Goal: Transaction & Acquisition: Subscribe to service/newsletter

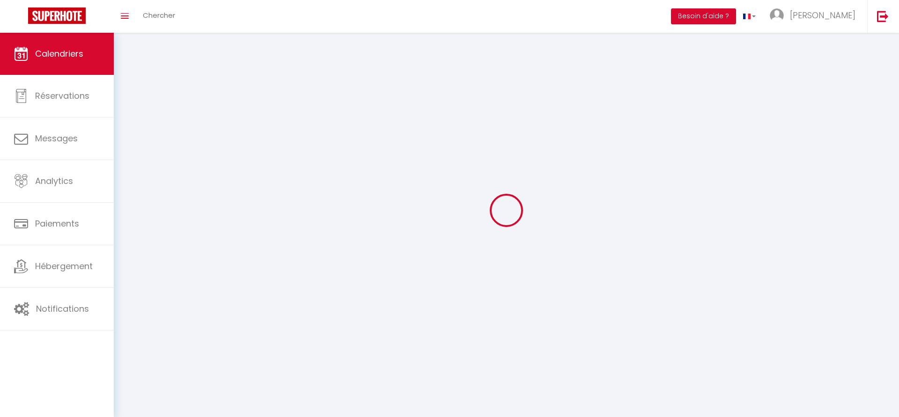
select select
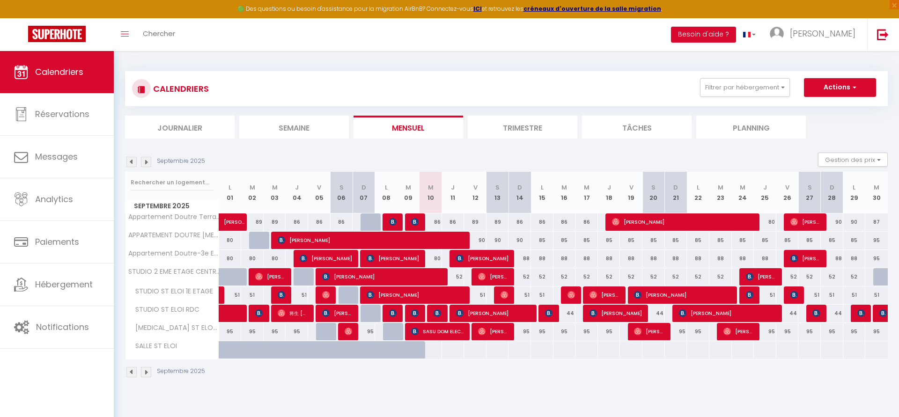
click at [419, 225] on div "86" at bounding box center [430, 221] width 23 height 17
select select
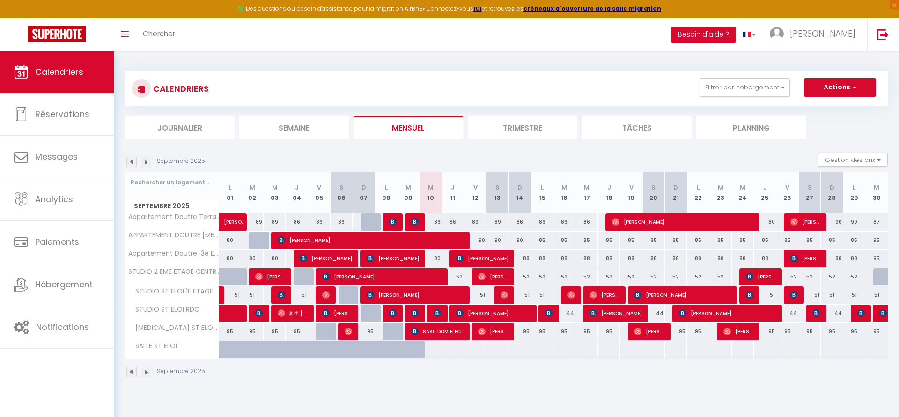
select select
type input "86"
type input "Mer 10 Septembre 2025"
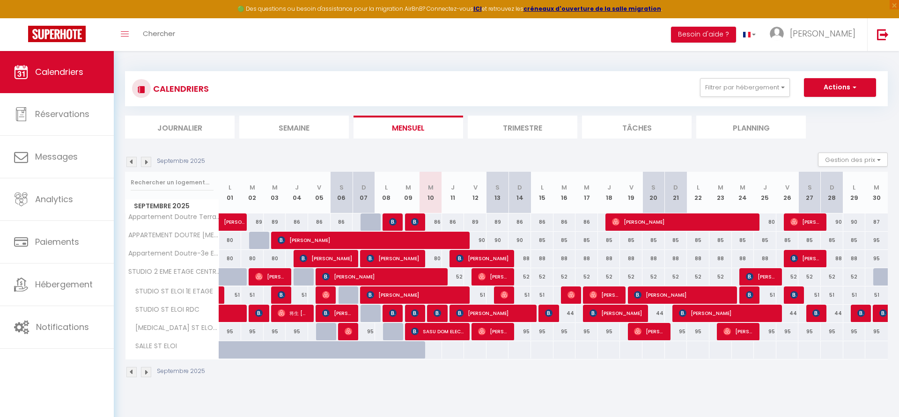
type input "Jeu 11 Septembre 2025"
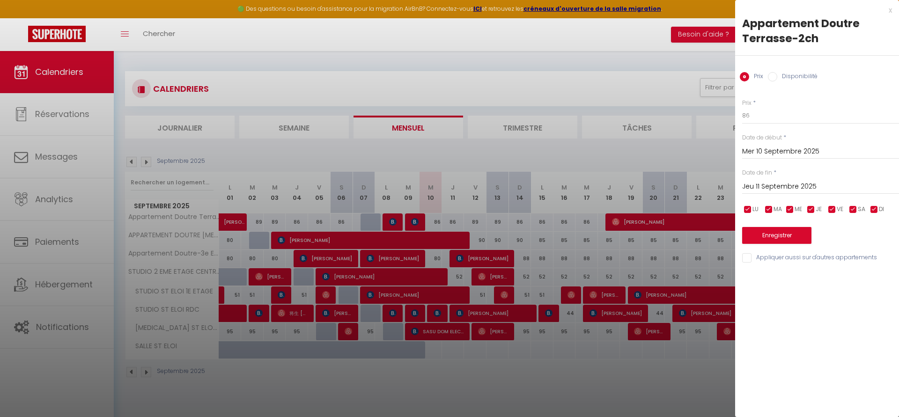
click at [397, 224] on div at bounding box center [449, 208] width 899 height 417
select select
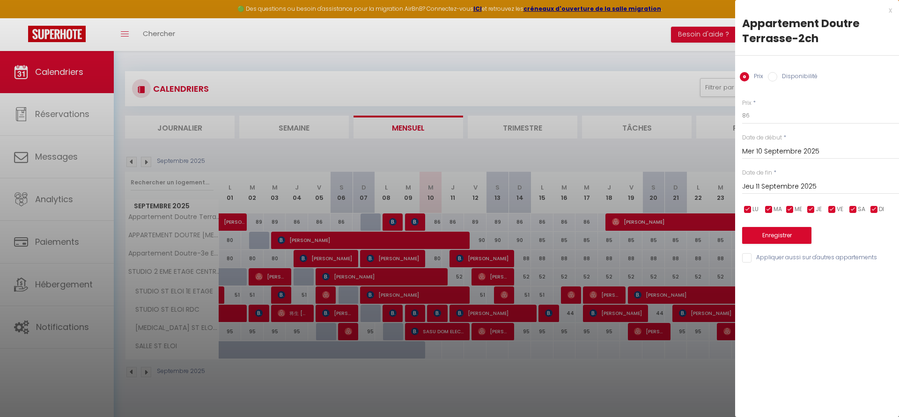
select select
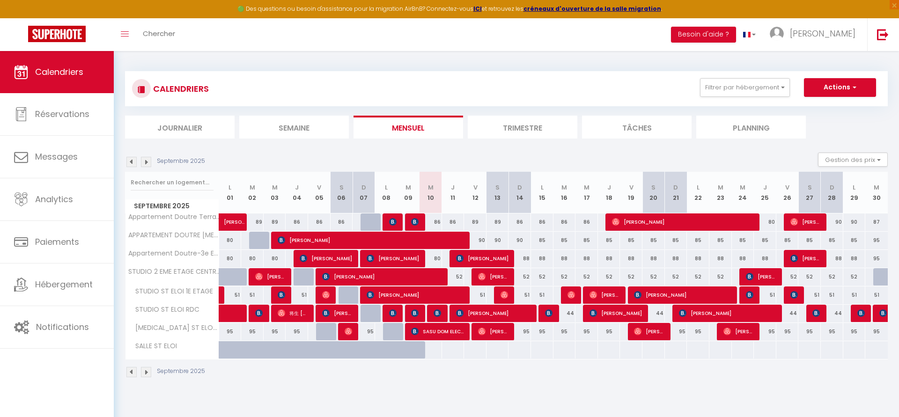
click at [397, 224] on div at bounding box center [392, 222] width 22 height 18
click at [396, 224] on img at bounding box center [392, 221] width 7 height 7
select select "OK"
select select "KO"
select select "0"
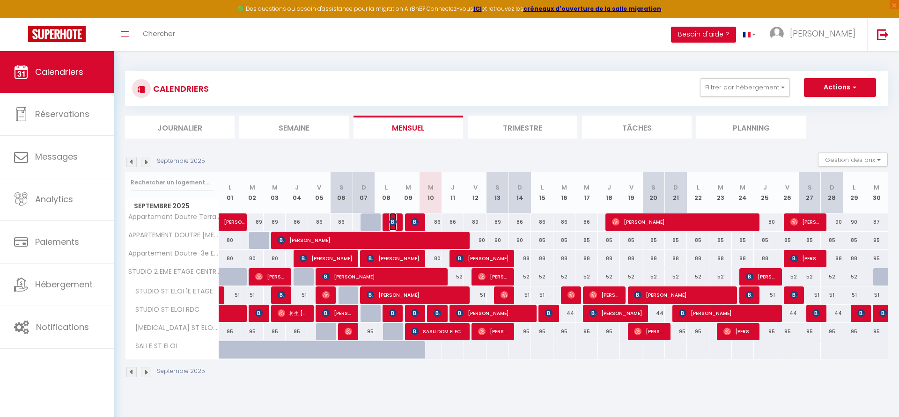
select select "0"
select select "1"
select select
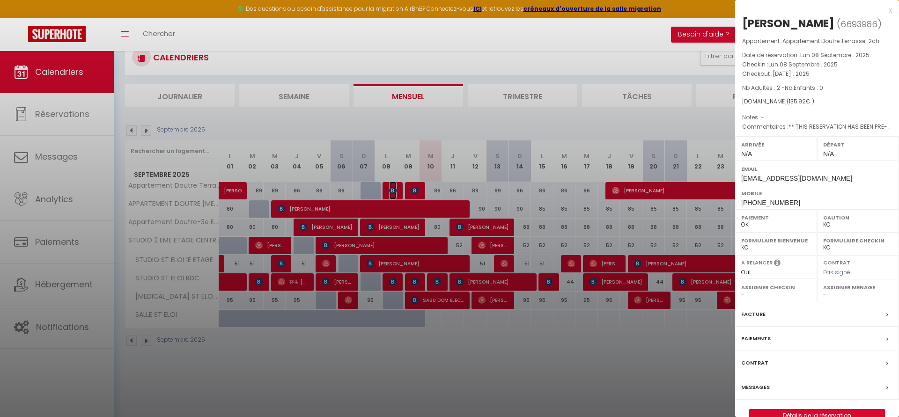
scroll to position [51, 0]
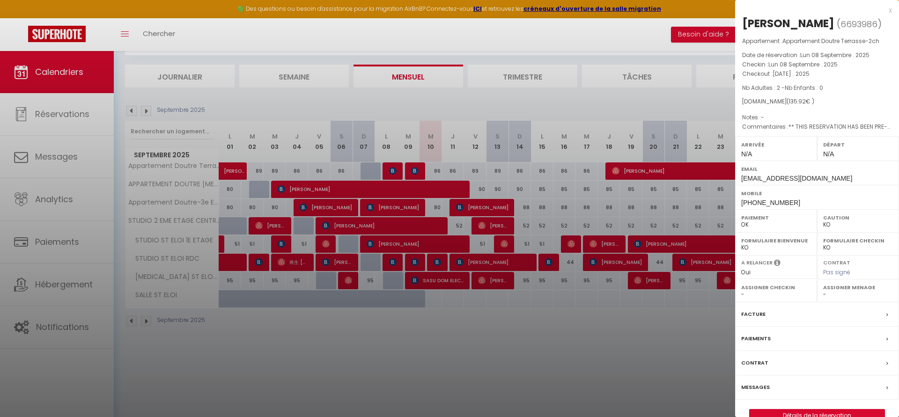
click at [758, 314] on label "Facture" at bounding box center [753, 314] width 24 height 10
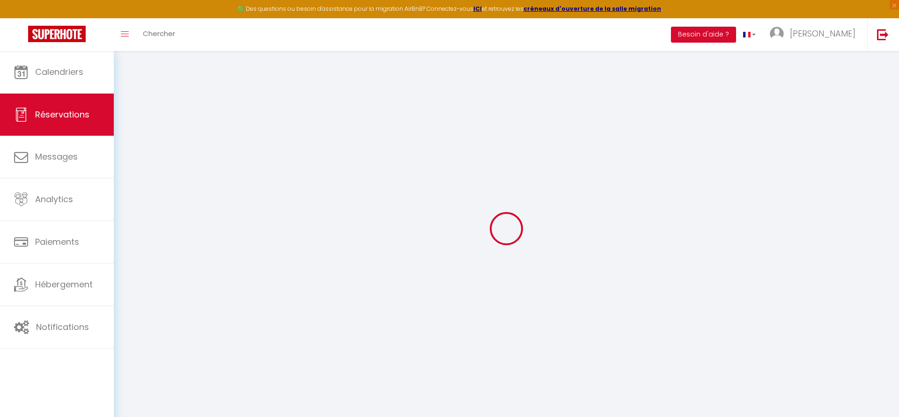
select select "cleaning"
select select "taxes"
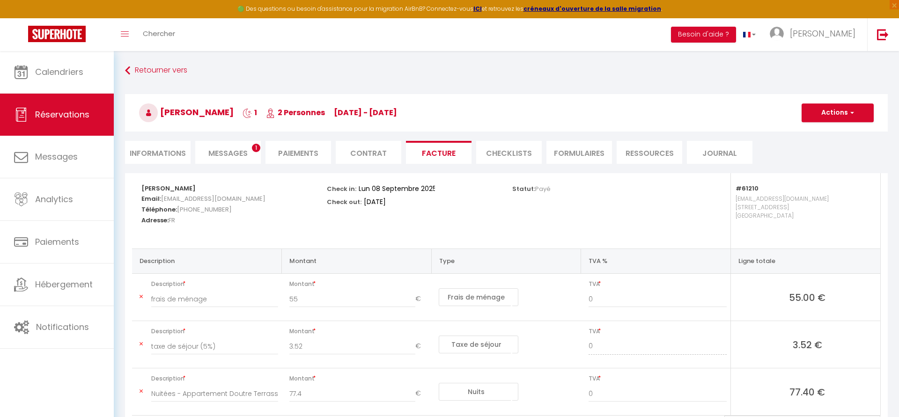
scroll to position [1, 0]
click at [851, 116] on span "button" at bounding box center [851, 112] width 6 height 8
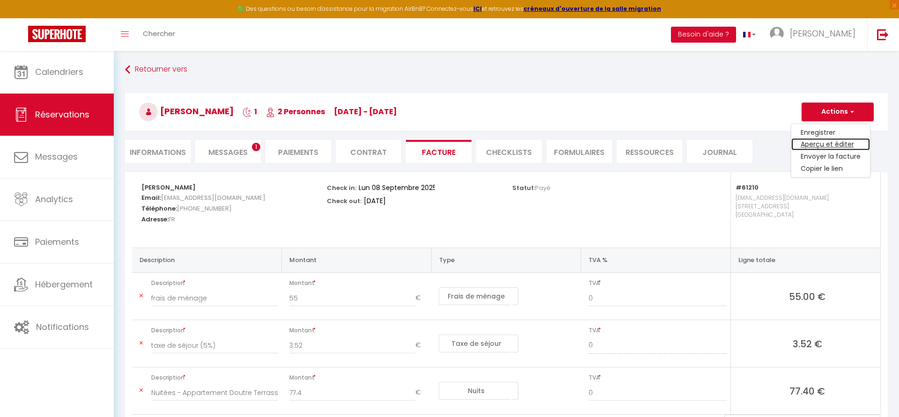
click at [827, 144] on link "Aperçu et éditer" at bounding box center [830, 145] width 79 height 12
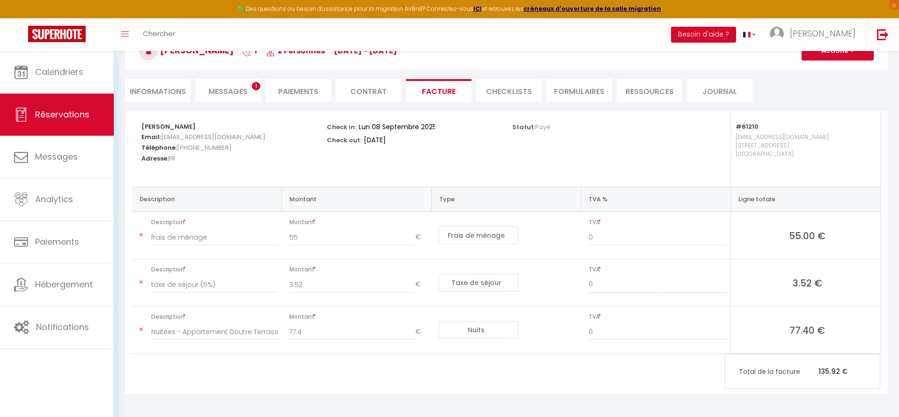
scroll to position [0, 0]
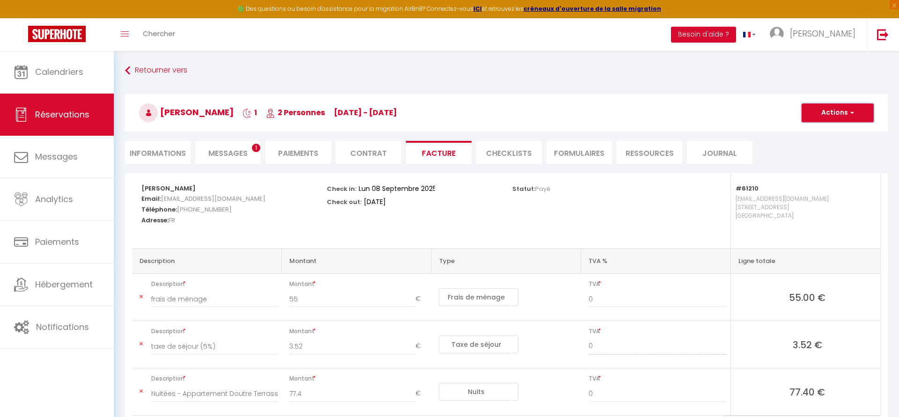
click at [845, 111] on button "Actions" at bounding box center [837, 112] width 72 height 19
click at [835, 158] on link "Envoyer la facture" at bounding box center [830, 158] width 79 height 12
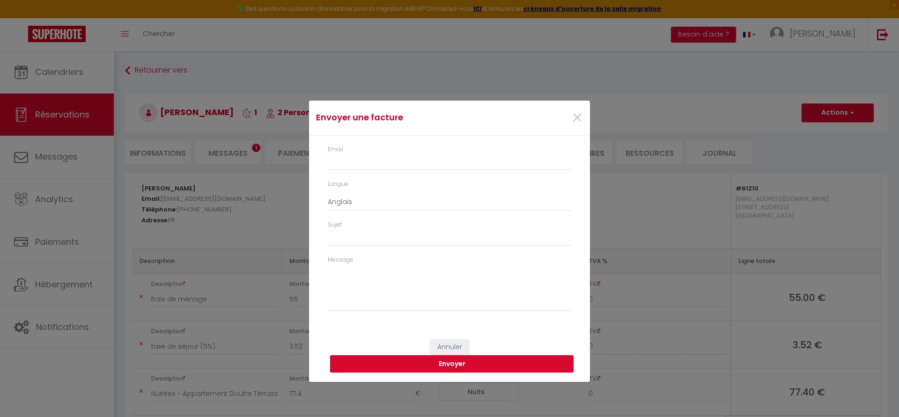
type input "gdufay.110365@guest.booking.com"
select select "fr"
type input "Votre facture 6693986 - Appartement Doutre Terrasse-2ch"
type textarea "Bonjour, Voici le lien pour télécharger votre facture : https://superhote.com/a…"
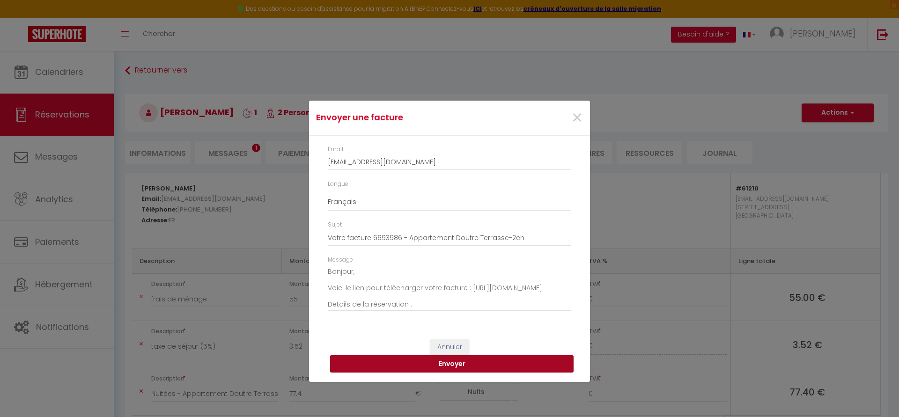
click at [478, 365] on button "Envoyer" at bounding box center [451, 364] width 243 height 18
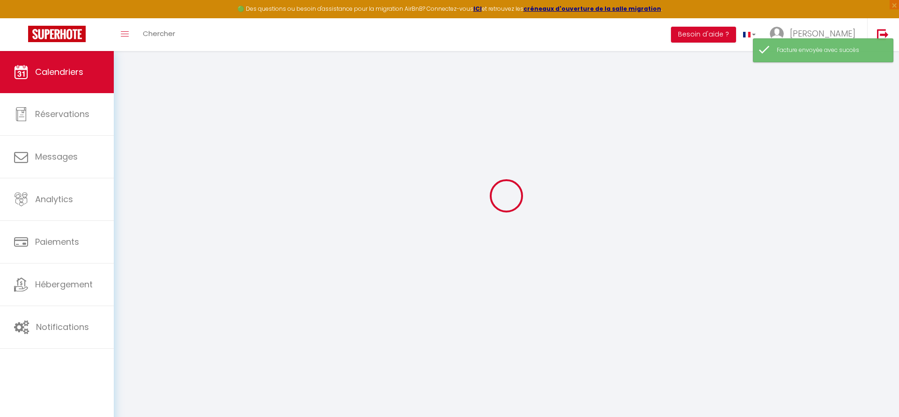
scroll to position [51, 0]
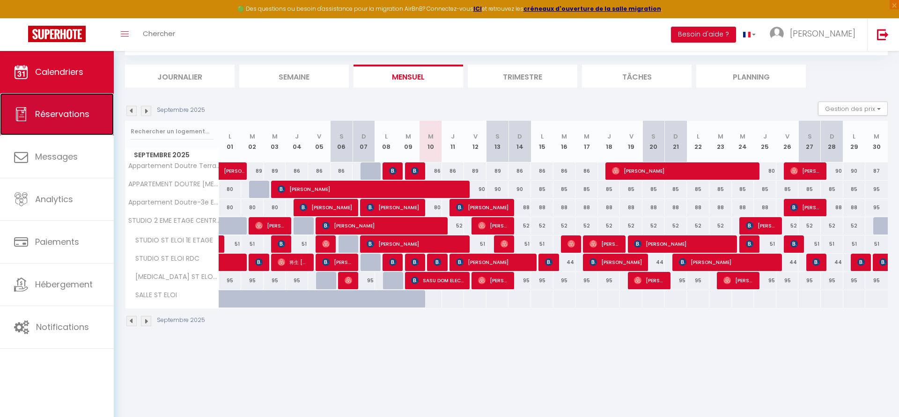
click at [55, 112] on span "Réservations" at bounding box center [62, 114] width 54 height 12
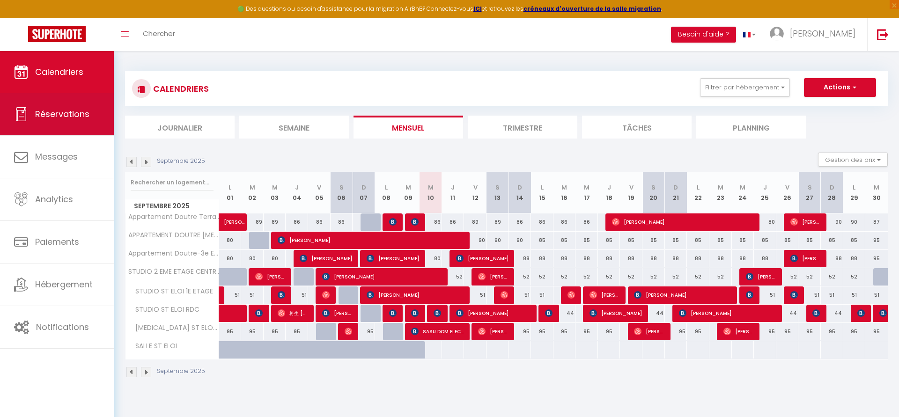
select select "not_cancelled"
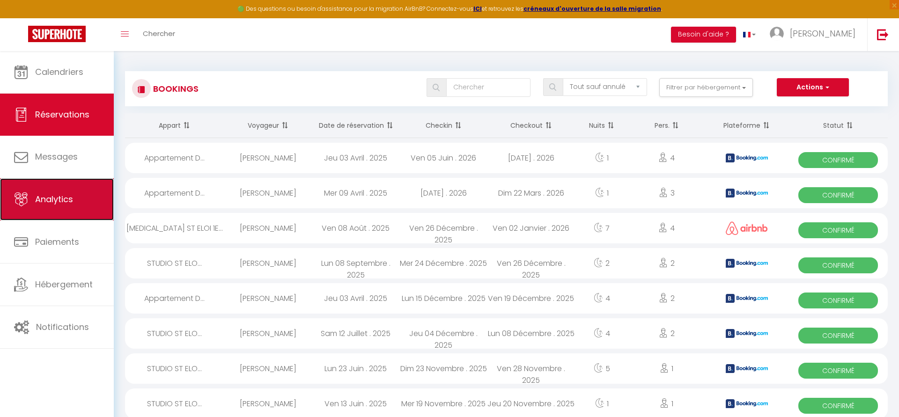
click at [62, 208] on link "Analytics" at bounding box center [57, 199] width 114 height 42
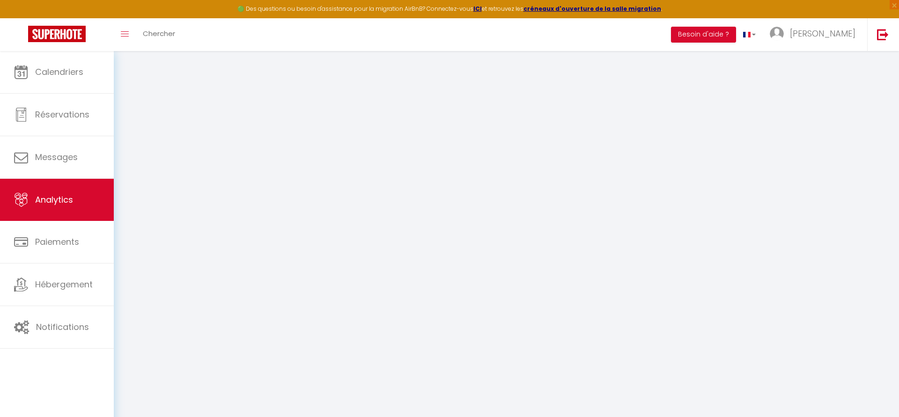
select select "2025"
select select "9"
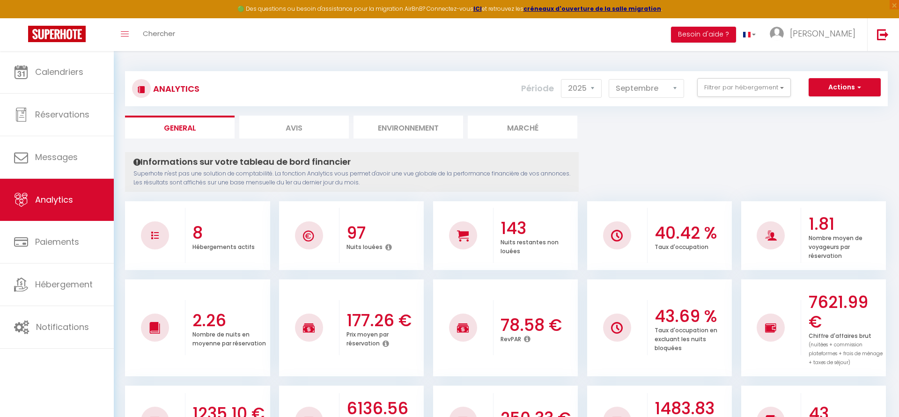
scroll to position [1, 0]
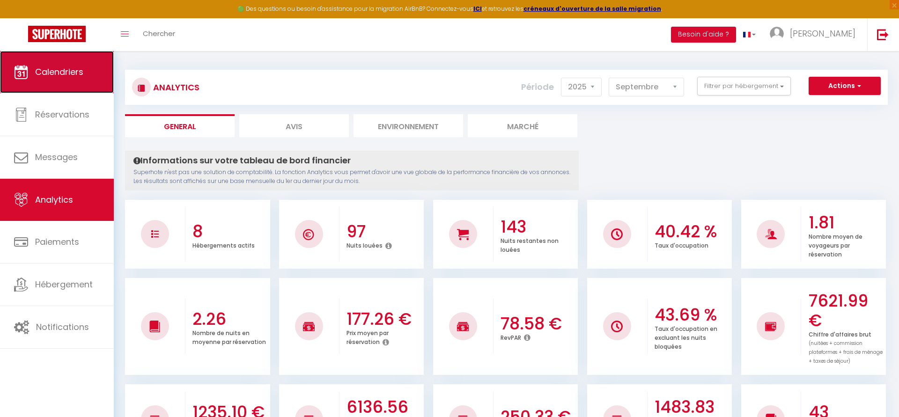
click at [60, 77] on span "Calendriers" at bounding box center [59, 72] width 48 height 12
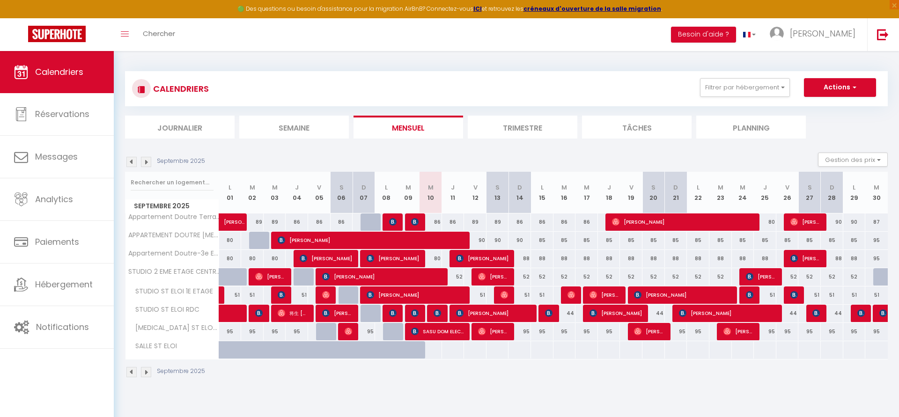
click at [147, 161] on img at bounding box center [146, 162] width 10 height 10
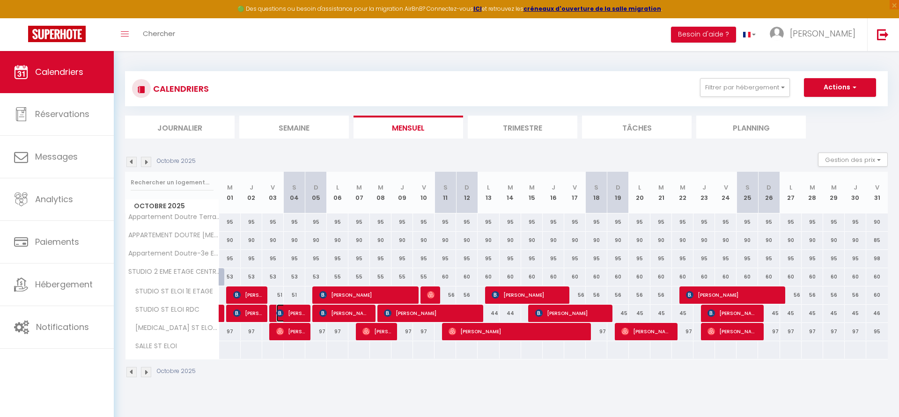
click at [298, 316] on span "Halil AYIN" at bounding box center [290, 313] width 29 height 18
select select "OK"
select select "KO"
select select "0"
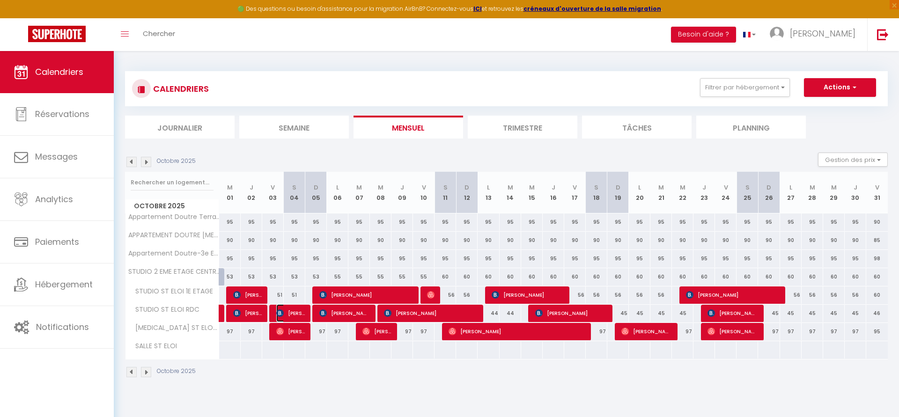
select select "1"
select select
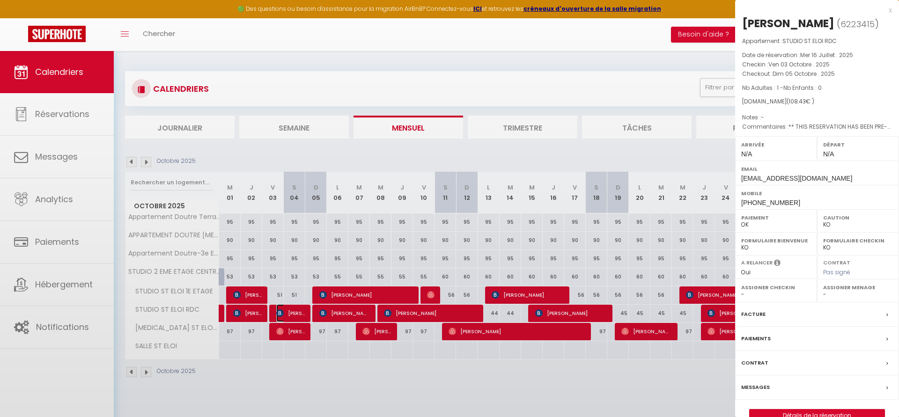
select select "40757"
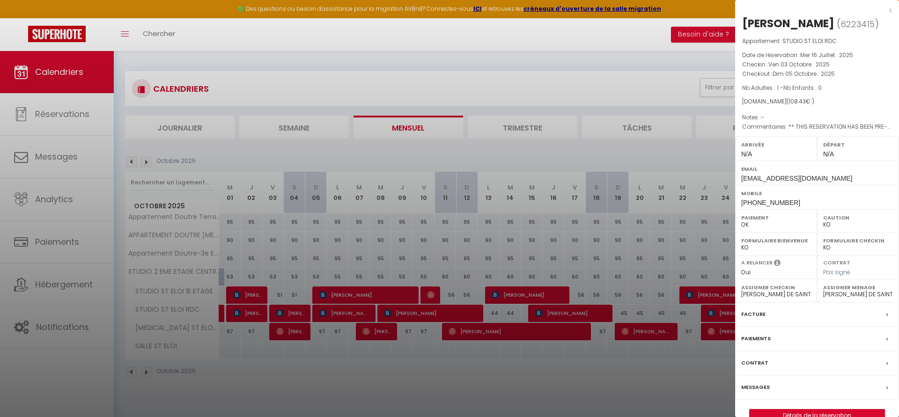
click at [298, 316] on div at bounding box center [449, 208] width 899 height 417
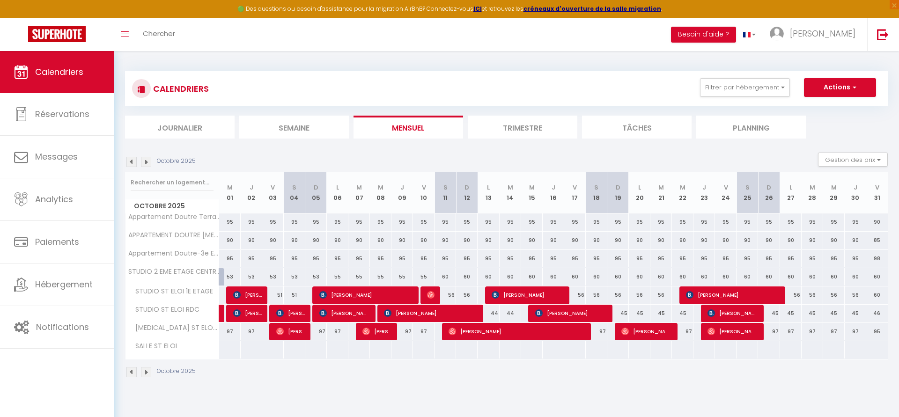
scroll to position [1, 0]
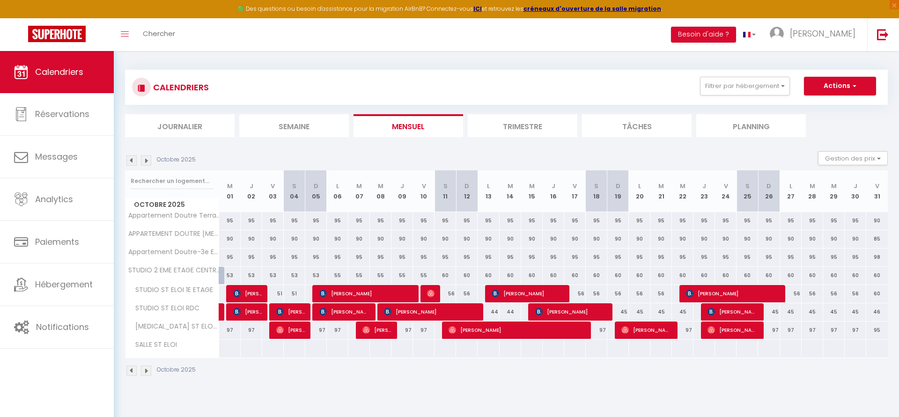
select select "2025"
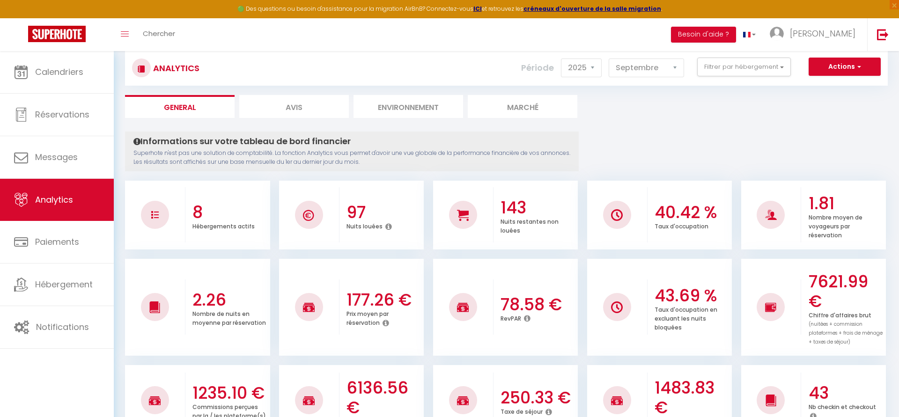
scroll to position [0, 0]
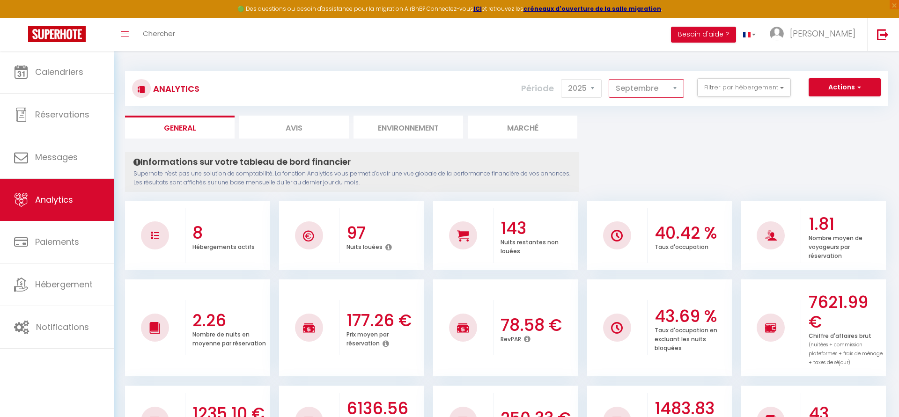
click at [675, 87] on select "Janvier Février Mars Avril Mai Juin Juillet Août Septembre Octobre Novembre Déc…" at bounding box center [646, 88] width 75 height 19
select select "10"
